Goal: Task Accomplishment & Management: Use online tool/utility

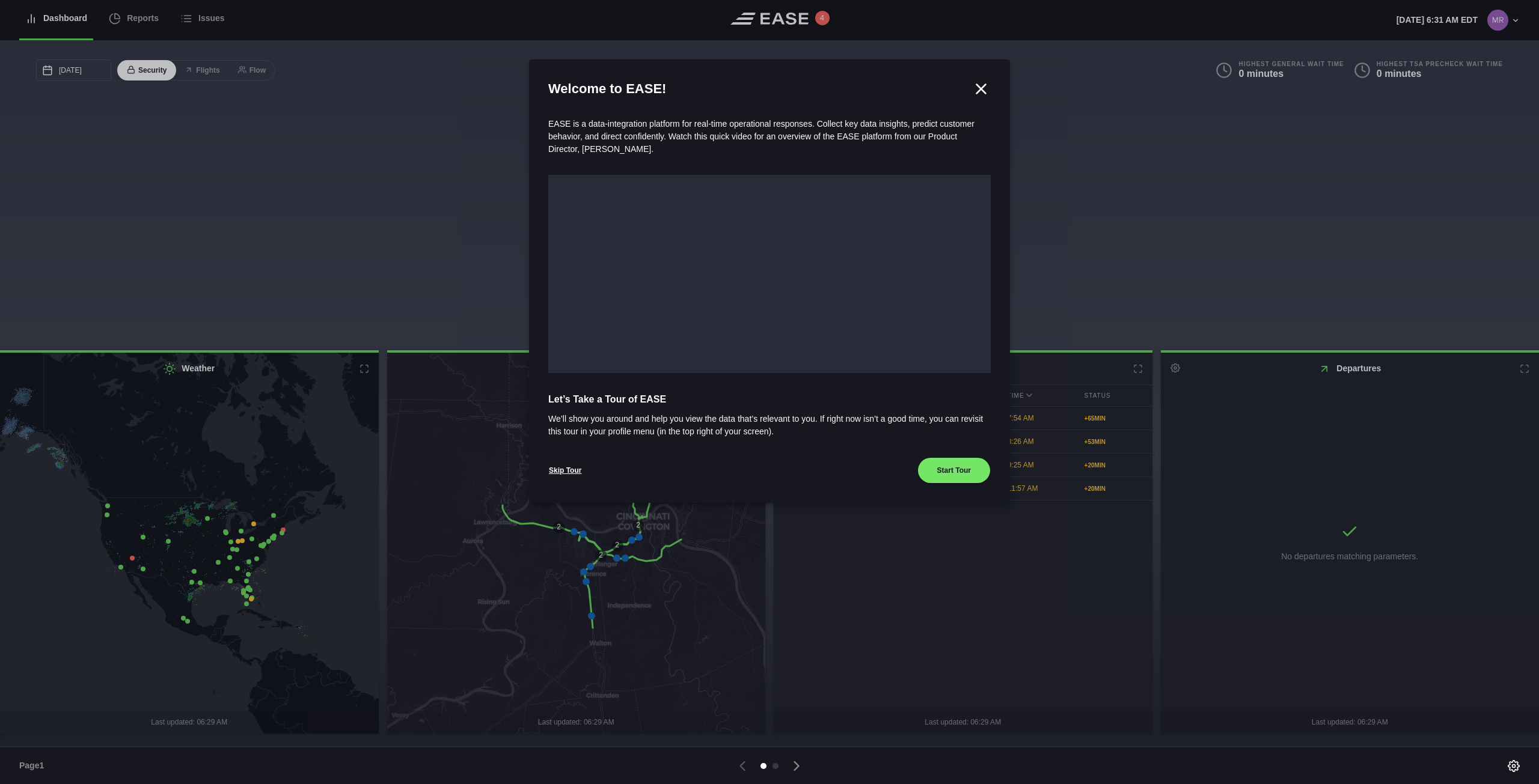
click at [978, 85] on icon at bounding box center [981, 89] width 9 height 9
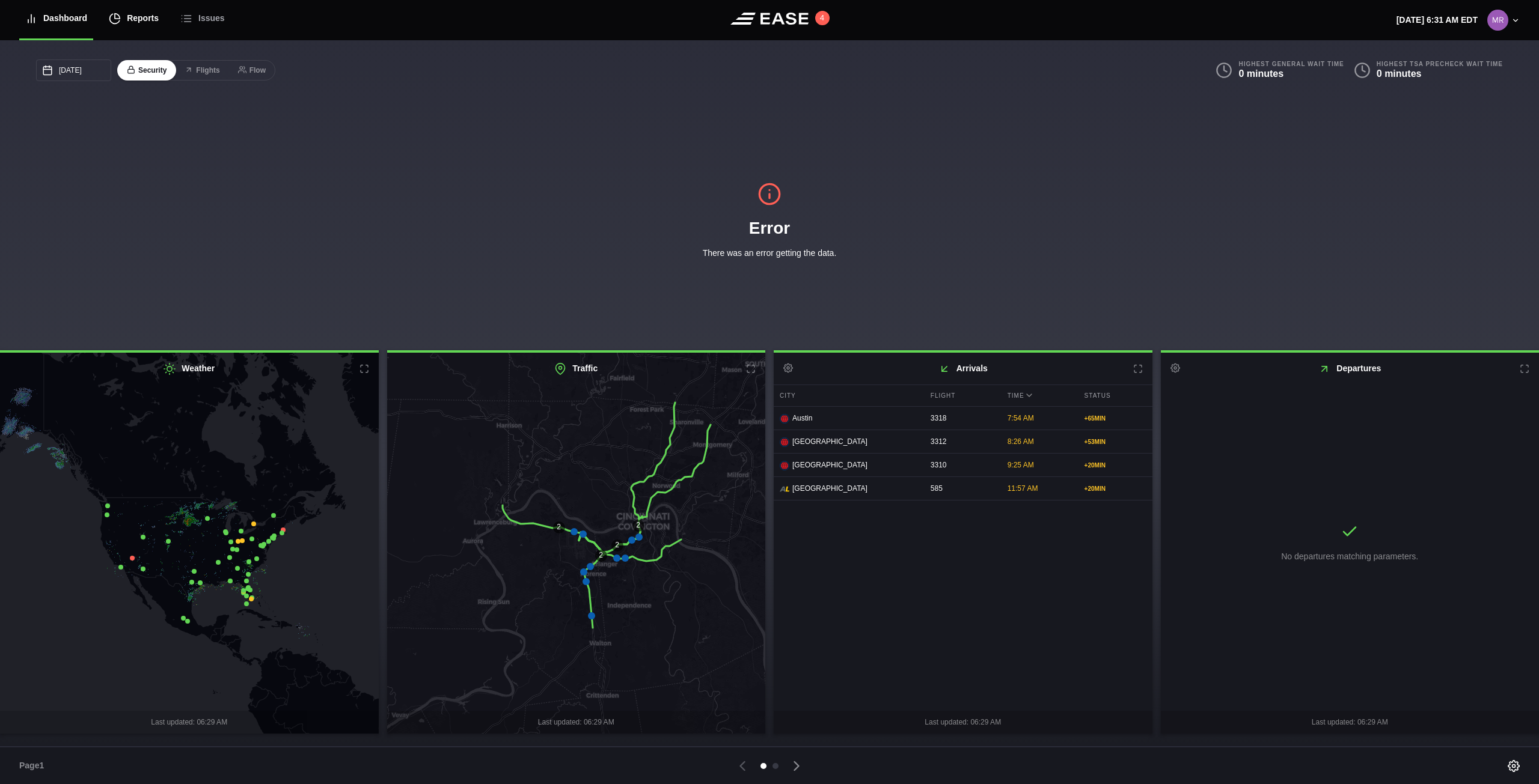
click at [125, 15] on div "Reports" at bounding box center [134, 19] width 50 height 41
select select "7"
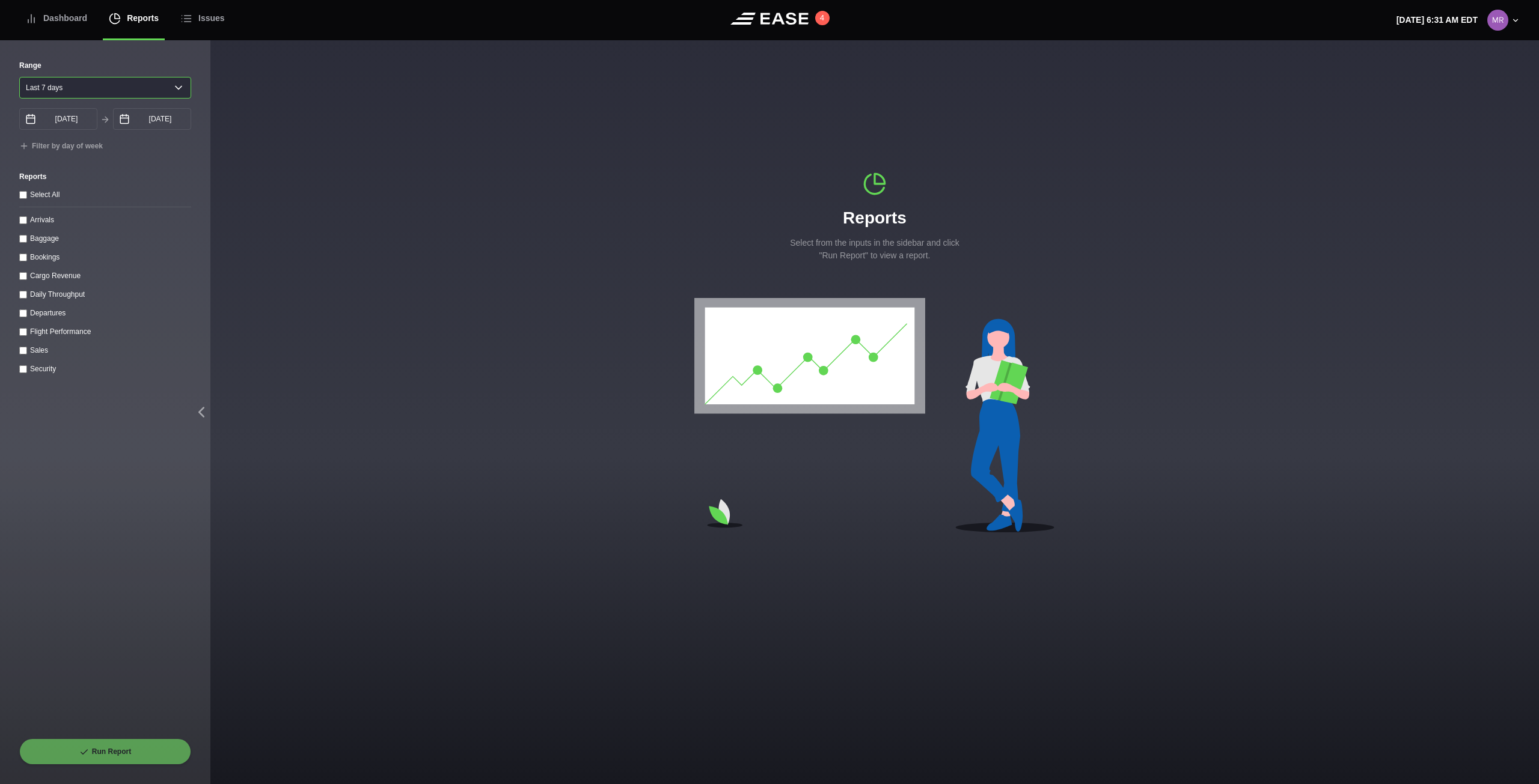
click at [169, 95] on select "[DATE] Last 7 days Last 14 days Last 30 days Last 6 weeks" at bounding box center [105, 87] width 172 height 22
click at [20, 77] on select "[DATE] Last 7 days Last 14 days Last 30 days Last 6 weeks" at bounding box center [105, 87] width 172 height 22
click at [123, 753] on div "Run Report" at bounding box center [105, 752] width 172 height 26
click at [112, 753] on div "Run Report" at bounding box center [105, 752] width 172 height 26
click at [124, 755] on div "Run Report" at bounding box center [105, 752] width 172 height 26
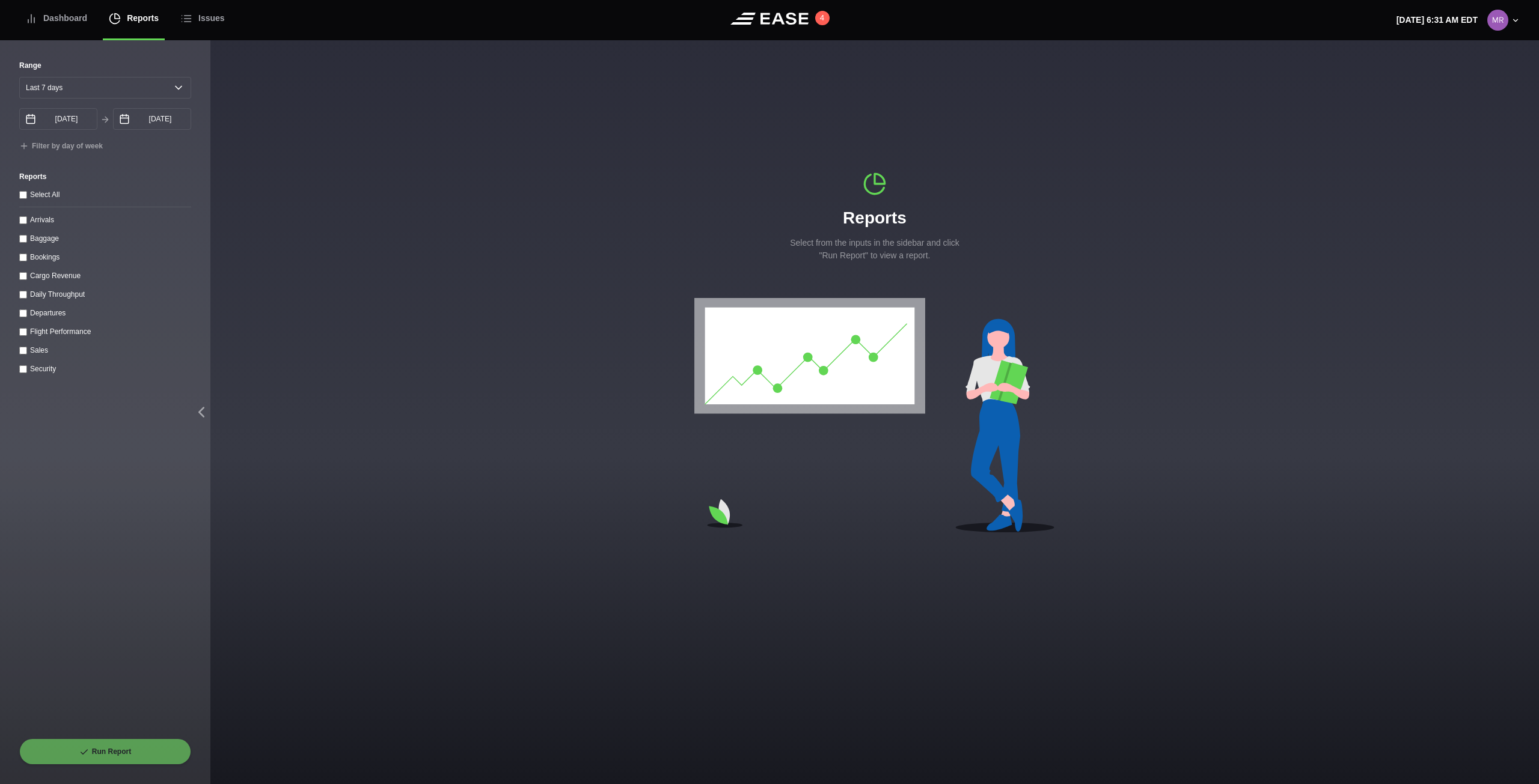
click at [20, 295] on throughput "Daily Throughput" at bounding box center [23, 295] width 8 height 8
checkbox throughput "true"
click at [110, 751] on button "Run Report" at bounding box center [105, 752] width 172 height 26
select select "7"
